Goal: Task Accomplishment & Management: Manage account settings

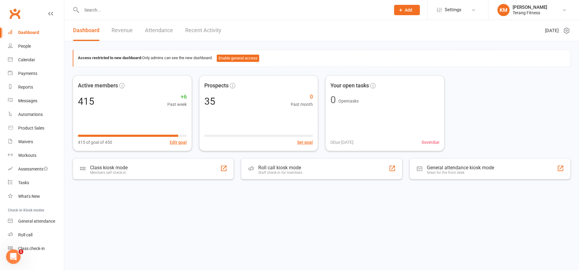
click at [95, 8] on input "text" at bounding box center [233, 10] width 306 height 8
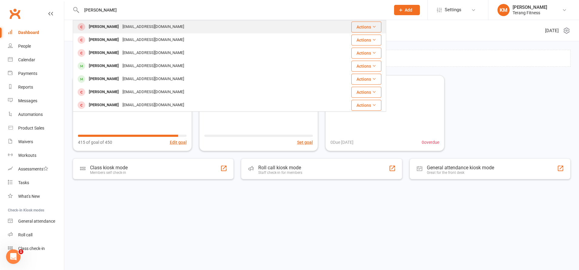
type input "jenny"
click at [107, 27] on div "Jenny Hill" at bounding box center [104, 26] width 34 height 9
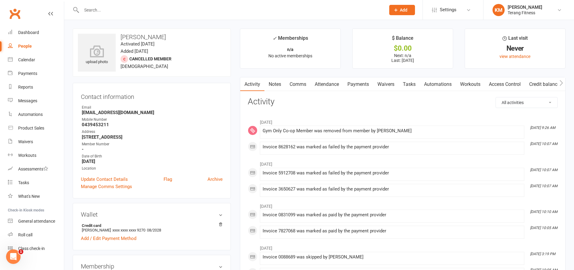
click at [92, 10] on input "text" at bounding box center [231, 10] width 302 height 8
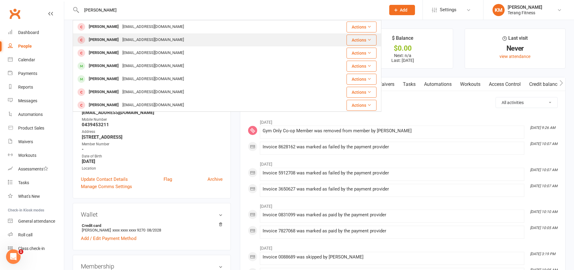
type input "jenny"
click at [126, 35] on div "jenhsv2@gmail.com" at bounding box center [153, 39] width 65 height 9
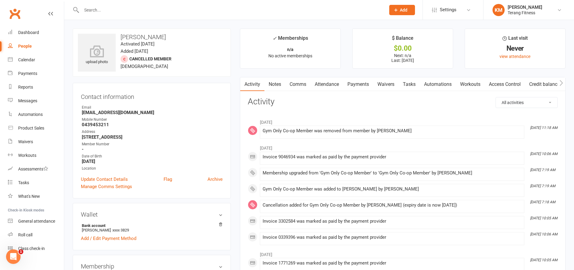
click at [98, 7] on input "text" at bounding box center [231, 10] width 302 height 8
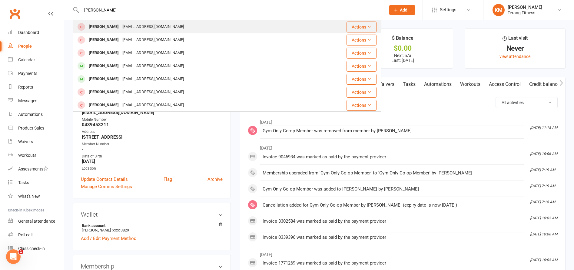
type input "jenny hill"
click at [173, 23] on div "Jenny Hill jenhsv2@gmail.com" at bounding box center [197, 27] width 248 height 12
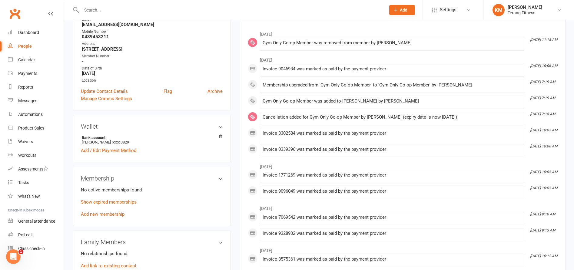
scroll to position [91, 0]
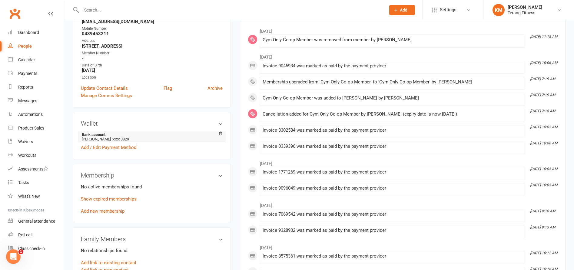
click at [184, 137] on li "Bank account Jenny Hill xxxx 3829" at bounding box center [152, 136] width 142 height 11
click at [192, 140] on li "Bank account Jenny Hill xxxx 3829" at bounding box center [152, 136] width 142 height 11
click at [96, 134] on strong "Bank account" at bounding box center [151, 134] width 138 height 5
drag, startPoint x: 87, startPoint y: 136, endPoint x: 115, endPoint y: 136, distance: 28.5
click at [88, 136] on strong "Bank account" at bounding box center [151, 134] width 138 height 5
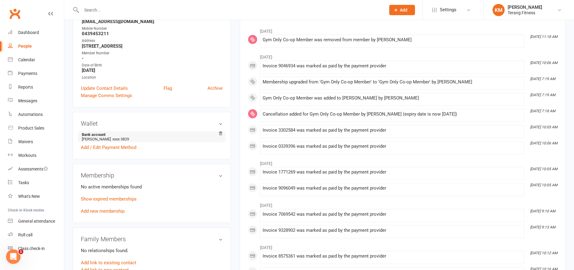
click at [113, 139] on span "xxxx 3829" at bounding box center [120, 139] width 17 height 5
drag, startPoint x: 129, startPoint y: 139, endPoint x: 98, endPoint y: 133, distance: 31.7
click at [94, 135] on li "Bank account Jenny Hill xxxx 3829" at bounding box center [152, 136] width 142 height 11
click at [132, 139] on li "Bank account Jenny Hill xxxx 3829" at bounding box center [152, 136] width 142 height 11
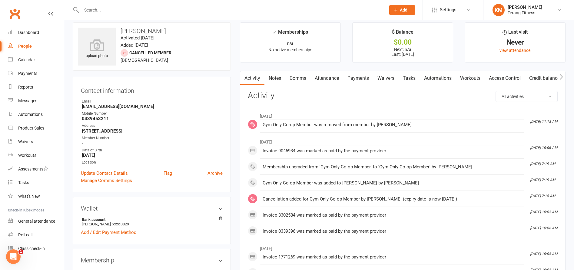
scroll to position [0, 0]
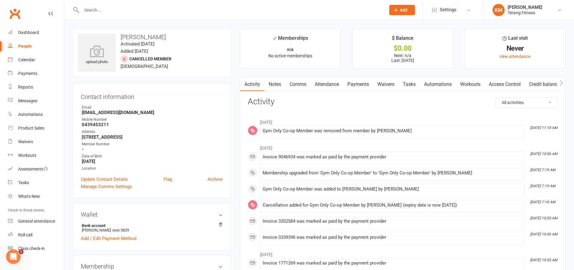
click at [91, 8] on input "text" at bounding box center [231, 10] width 302 height 8
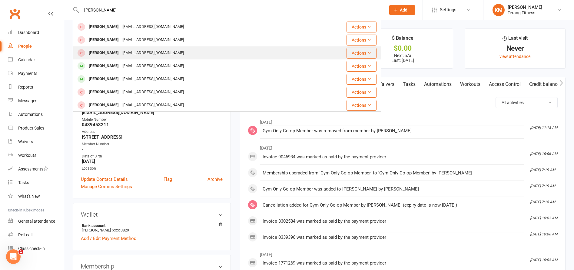
type input "jenny"
click at [133, 58] on div "Jenny Hill jenhsv2@gmail.com" at bounding box center [197, 53] width 248 height 12
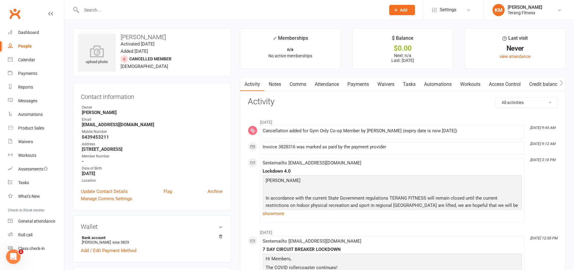
click at [92, 8] on input "text" at bounding box center [231, 10] width 302 height 8
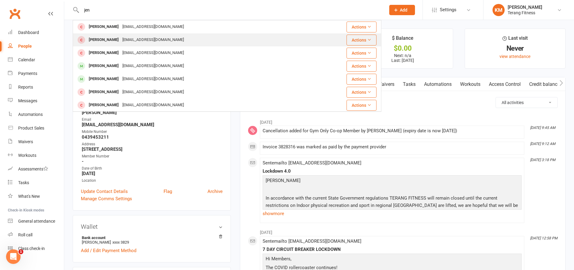
type input "jen"
click at [122, 37] on div "jenhsv2@gmail.com" at bounding box center [153, 39] width 65 height 9
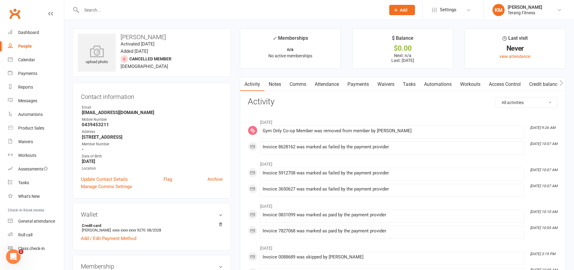
click at [96, 7] on input "text" at bounding box center [231, 10] width 302 height 8
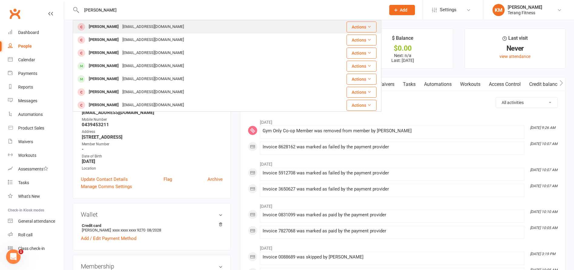
type input "jenny"
click at [126, 29] on div "jenhsv2@gmail.com" at bounding box center [153, 26] width 65 height 9
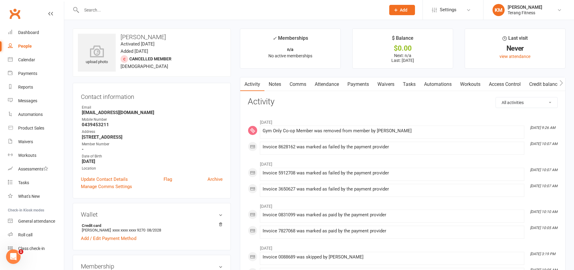
click at [129, 10] on input "text" at bounding box center [231, 10] width 302 height 8
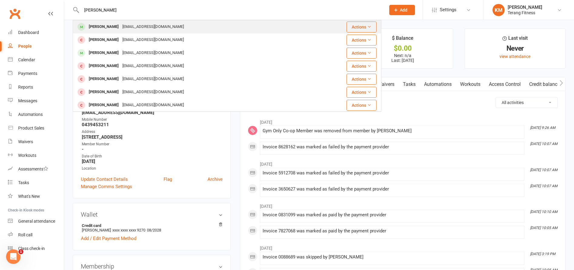
type input "juan lando"
click at [128, 23] on div "Juanfalando@gmail.com" at bounding box center [153, 26] width 65 height 9
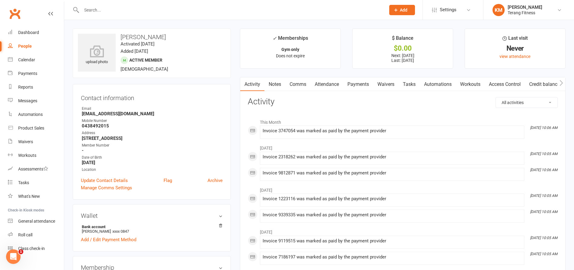
click at [396, 104] on h3 "Activity" at bounding box center [403, 101] width 310 height 9
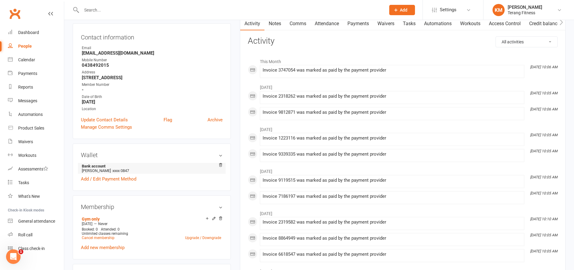
scroll to position [91, 0]
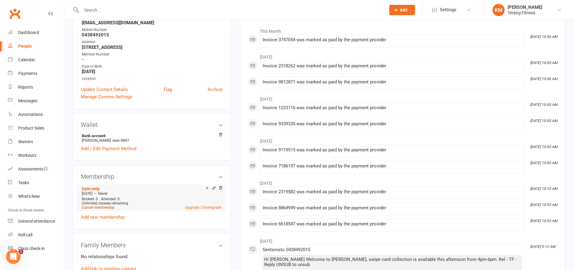
click at [110, 207] on link "Cancel membership" at bounding box center [98, 207] width 33 height 4
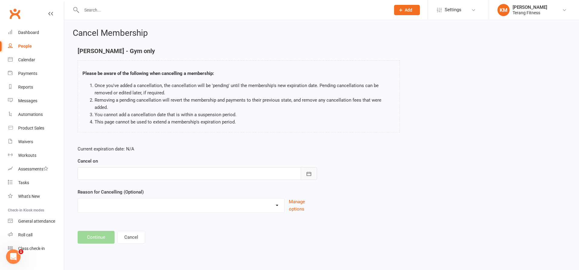
click at [309, 171] on icon "button" at bounding box center [309, 174] width 6 height 6
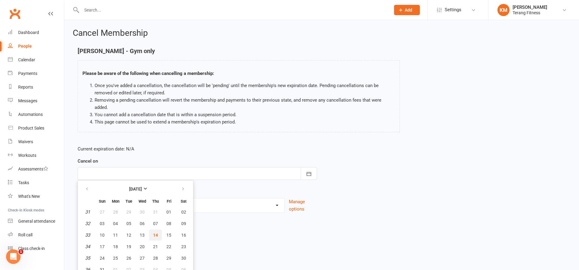
click at [153, 232] on span "14" at bounding box center [155, 234] width 5 height 5
type input "14 Aug 2025"
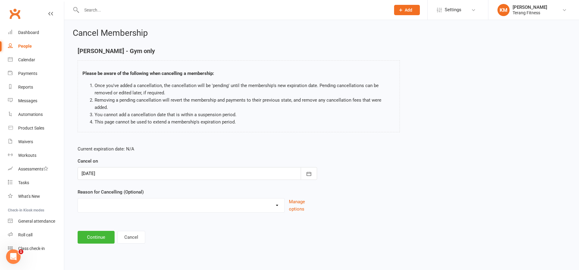
click at [145, 200] on select "Holiday Injury Other reason" at bounding box center [181, 204] width 206 height 12
select select "2"
click at [78, 198] on select "Holiday Injury Other reason" at bounding box center [181, 204] width 206 height 12
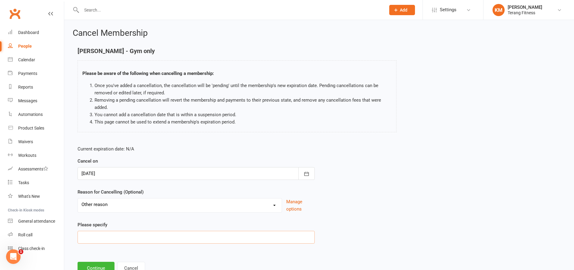
click at [125, 241] on input at bounding box center [196, 237] width 237 height 13
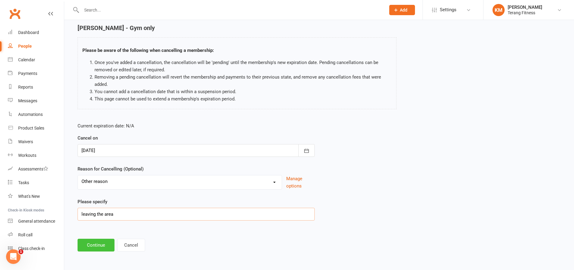
type input "leaving the area"
click at [100, 245] on button "Continue" at bounding box center [96, 245] width 37 height 13
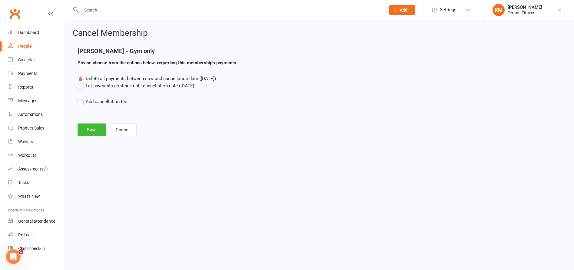
scroll to position [0, 0]
click at [92, 130] on button "Save" at bounding box center [92, 129] width 28 height 13
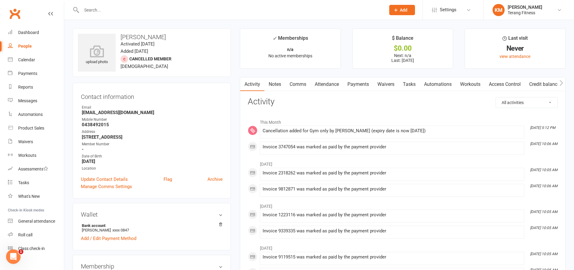
drag, startPoint x: 136, startPoint y: 8, endPoint x: 117, endPoint y: 8, distance: 19.4
click at [117, 8] on input "text" at bounding box center [231, 10] width 302 height 8
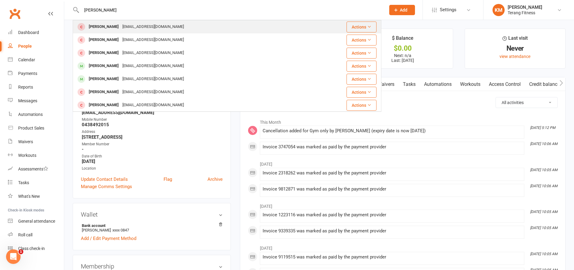
type input "jenny hil"
click at [142, 28] on div "jenhsv2@gmail.com" at bounding box center [153, 26] width 65 height 9
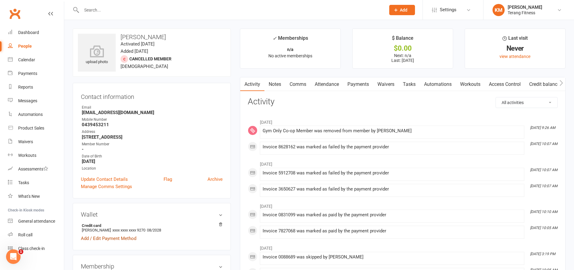
click at [102, 239] on link "Add / Edit Payment Method" at bounding box center [108, 238] width 55 height 7
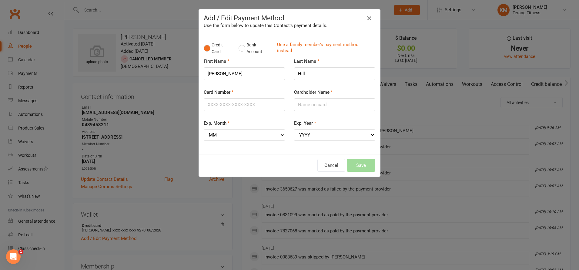
click at [368, 19] on icon "button" at bounding box center [368, 18] width 7 height 7
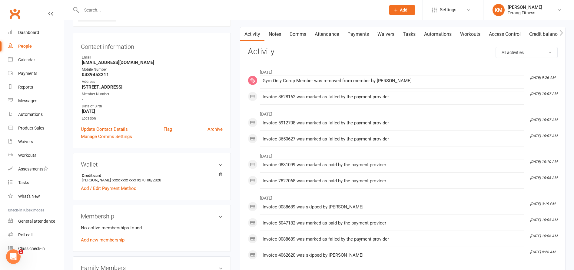
scroll to position [91, 0]
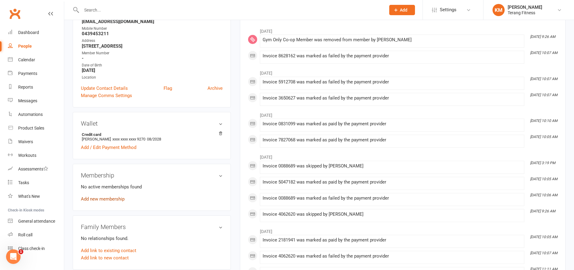
click at [117, 197] on link "Add new membership" at bounding box center [103, 198] width 44 height 5
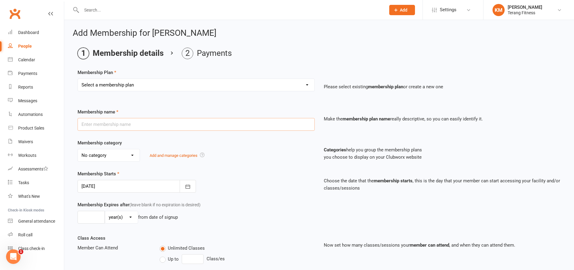
click at [100, 125] on input "text" at bounding box center [196, 124] width 237 height 13
type input "Gym Only Co-op Member"
click at [125, 157] on select "No category BLACK FRIDAY SPECIAL GOLD GOLD PLUS LEVEL UP PROGRAM PLATINUM SILVE…" at bounding box center [109, 155] width 62 height 12
click at [190, 140] on div "Membership category No category BLACK FRIDAY SPECIAL GOLD GOLD PLUS LEVEL UP PR…" at bounding box center [196, 150] width 246 height 22
click at [122, 154] on select "No category BLACK FRIDAY SPECIAL GOLD GOLD PLUS LEVEL UP PROGRAM PLATINUM SILVE…" at bounding box center [109, 155] width 62 height 12
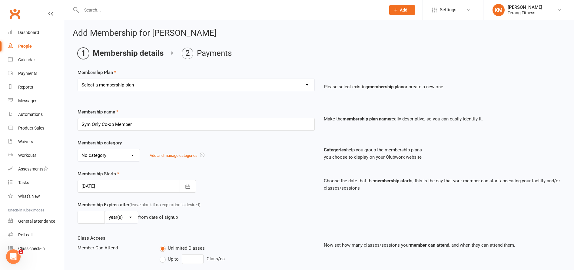
select select "5"
click at [78, 149] on select "No category BLACK FRIDAY SPECIAL GOLD GOLD PLUS LEVEL UP PROGRAM PLATINUM SILVE…" at bounding box center [109, 155] width 62 height 12
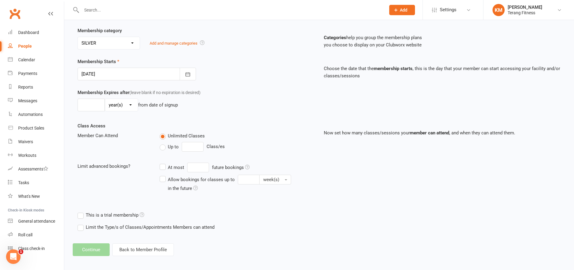
scroll to position [115, 0]
